Goal: Information Seeking & Learning: Find specific fact

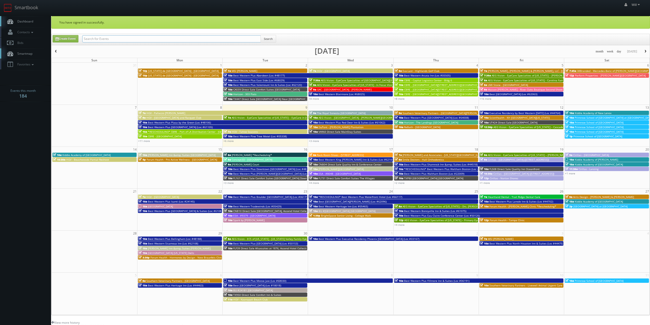
click at [147, 41] on input "text" at bounding box center [171, 38] width 178 height 7
paste input "([DATE]) [GEOGRAPHIC_DATA] [US_STATE] [US_STATE]"
drag, startPoint x: 100, startPoint y: 39, endPoint x: 43, endPoint y: 29, distance: 57.3
click at [43, 29] on body "Smartbook Toggle Side Navigation Toggle Top Navigation Will Will Profile Logout…" at bounding box center [325, 210] width 650 height 420
type input "[GEOGRAPHIC_DATA] [US_STATE] [US_STATE]"
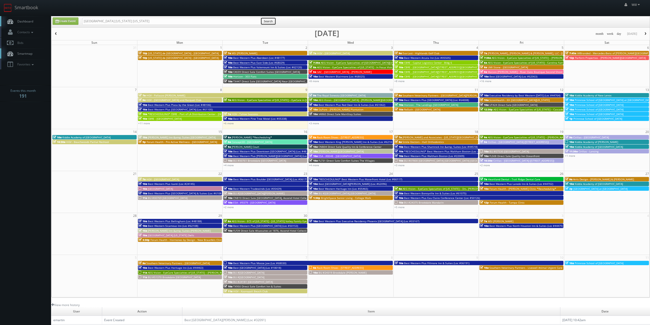
click at [269, 20] on button "Search" at bounding box center [268, 21] width 16 height 8
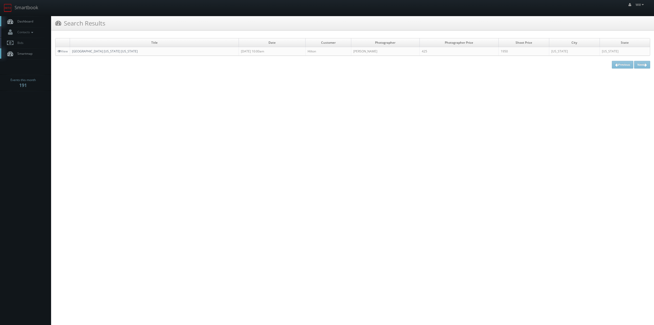
click at [107, 52] on link "[GEOGRAPHIC_DATA] [US_STATE] [US_STATE]" at bounding box center [105, 51] width 66 height 4
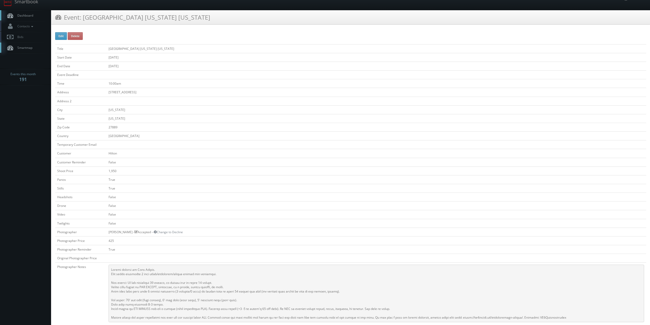
scroll to position [26, 0]
